Goal: Information Seeking & Learning: Find specific fact

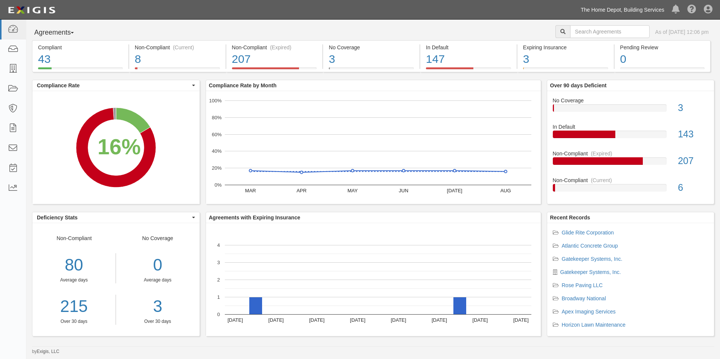
click at [619, 12] on link "The Home Depot, Building Services" at bounding box center [622, 9] width 91 height 15
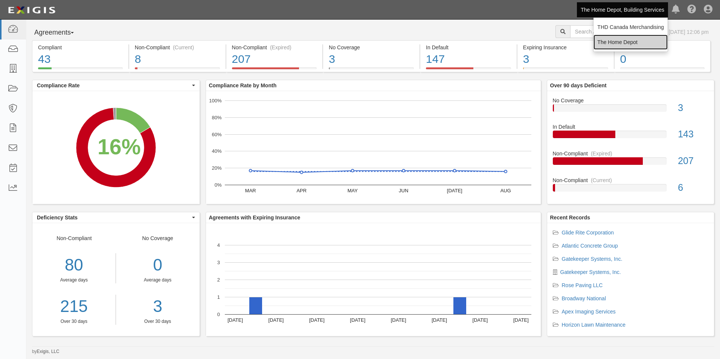
click at [620, 40] on link "The Home Depot" at bounding box center [631, 42] width 74 height 15
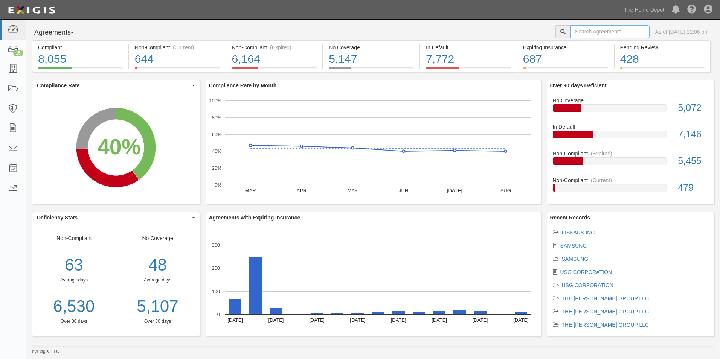
click at [614, 34] on input "text" at bounding box center [609, 31] width 79 height 13
paste input "60015206"
type input "60015206"
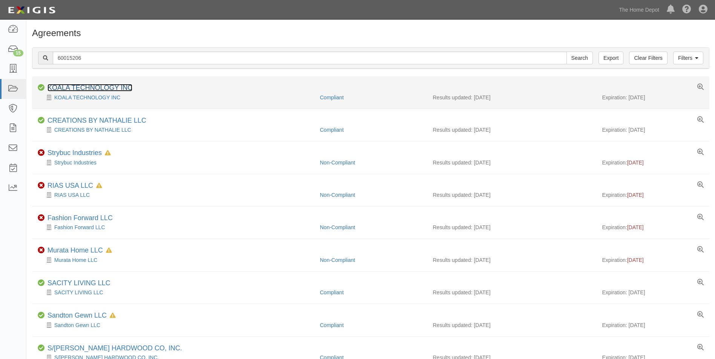
click at [115, 87] on link "KOALA TECHNOLOGY INC" at bounding box center [89, 88] width 85 height 8
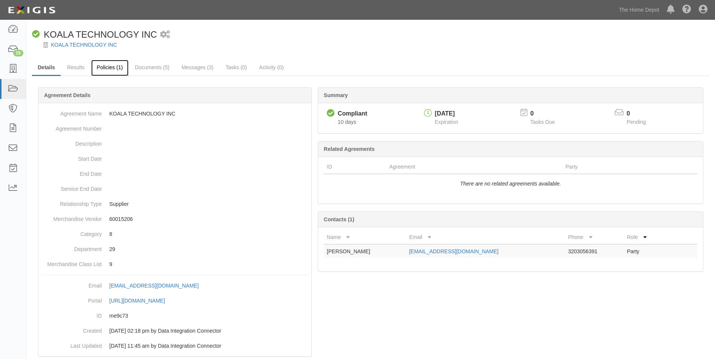
click at [110, 68] on link "Policies (1)" at bounding box center [109, 68] width 37 height 16
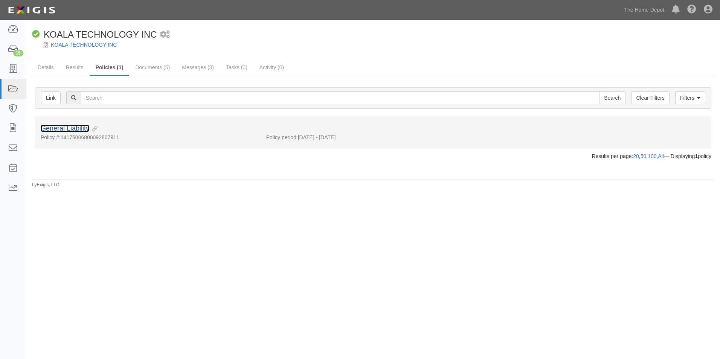
click at [81, 127] on link "General Liability" at bounding box center [65, 129] width 49 height 8
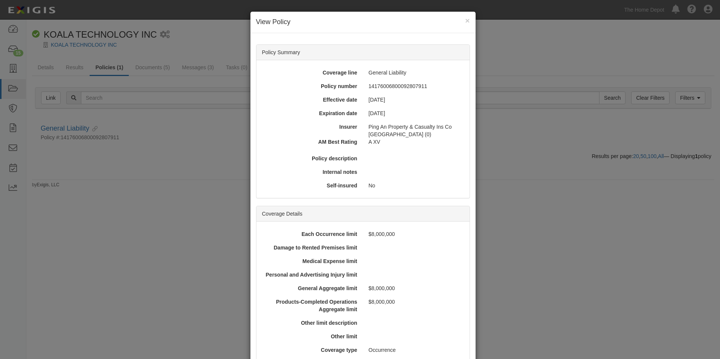
scroll to position [188, 0]
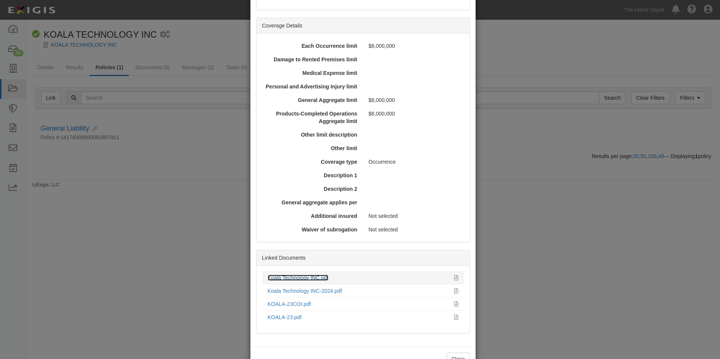
click at [298, 278] on link "Koala Technology INC.pdf" at bounding box center [298, 278] width 61 height 6
click at [320, 292] on link "Koala Technology INC-2024.pdf" at bounding box center [305, 291] width 74 height 6
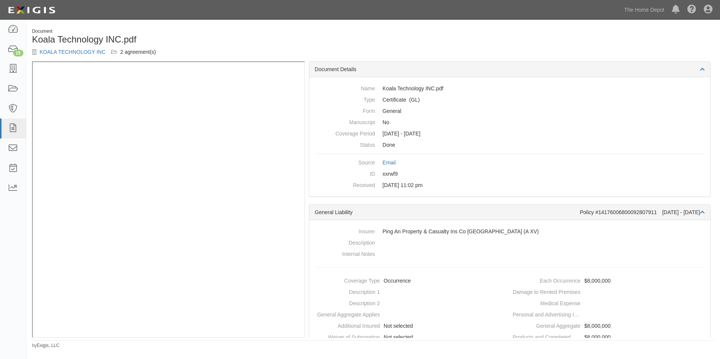
click at [500, 52] on div "Document Koala Technology INC.pdf KOALA TECHNOLOGY INC 2 agreement(s)" at bounding box center [373, 44] width 694 height 33
